Goal: Information Seeking & Learning: Learn about a topic

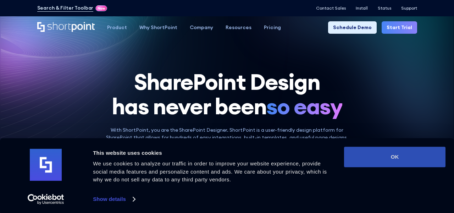
click at [379, 156] on button "OK" at bounding box center [394, 156] width 101 height 21
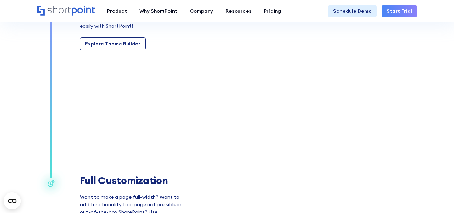
scroll to position [994, 0]
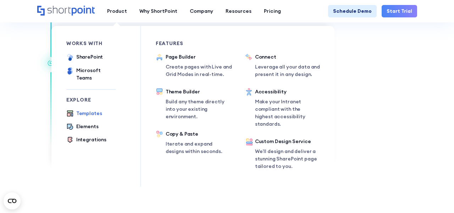
click at [84, 110] on div "Templates" at bounding box center [89, 113] width 26 height 7
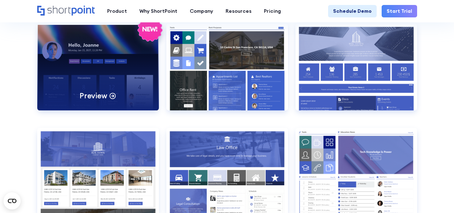
scroll to position [573, 0]
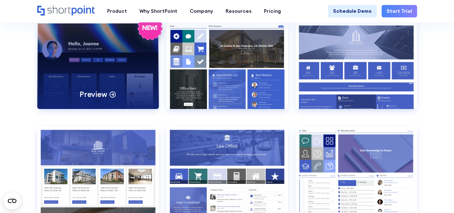
click at [131, 86] on div "Preview" at bounding box center [98, 65] width 122 height 87
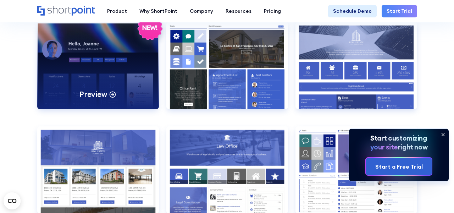
click at [137, 54] on div "Preview" at bounding box center [98, 65] width 122 height 87
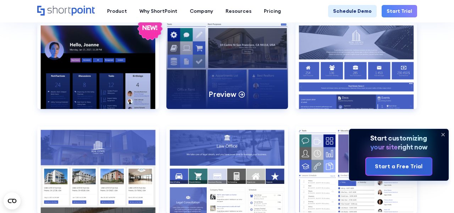
click at [217, 87] on div "Preview" at bounding box center [227, 65] width 122 height 87
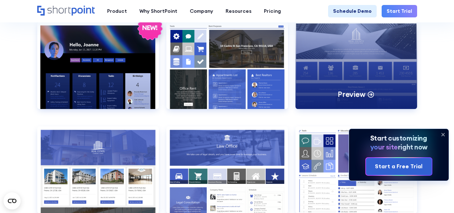
click at [356, 71] on div "Preview" at bounding box center [356, 65] width 122 height 87
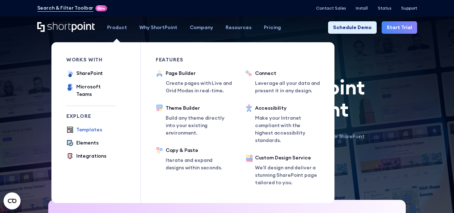
click at [93, 126] on div "Templates" at bounding box center [89, 129] width 26 height 7
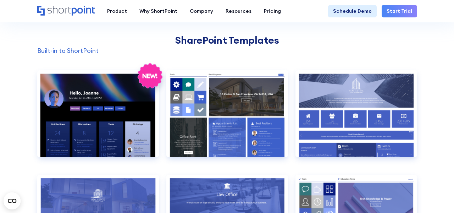
scroll to position [532, 0]
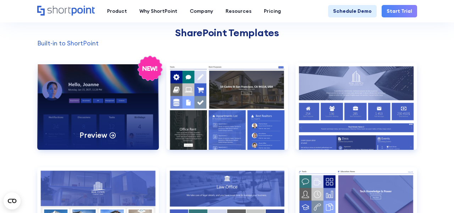
click at [144, 104] on div "Preview" at bounding box center [98, 106] width 122 height 87
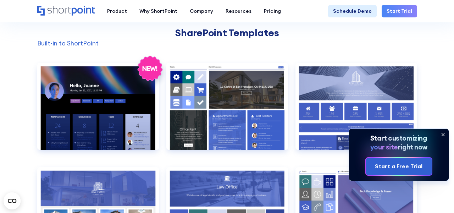
click at [444, 134] on icon at bounding box center [442, 134] width 11 height 11
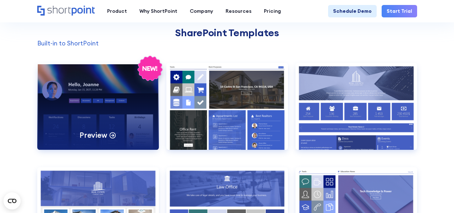
click at [121, 99] on div "Preview" at bounding box center [98, 106] width 122 height 87
click at [105, 136] on p "Preview" at bounding box center [93, 135] width 28 height 10
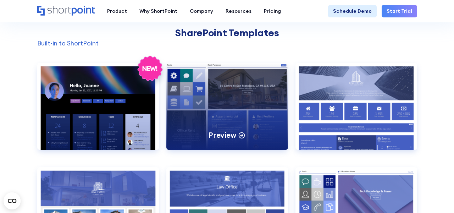
click at [239, 110] on div "Preview" at bounding box center [227, 106] width 122 height 87
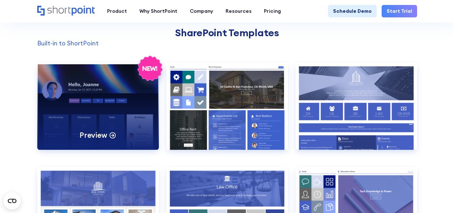
click at [107, 85] on div "Preview" at bounding box center [98, 106] width 122 height 87
